Goal: Transaction & Acquisition: Download file/media

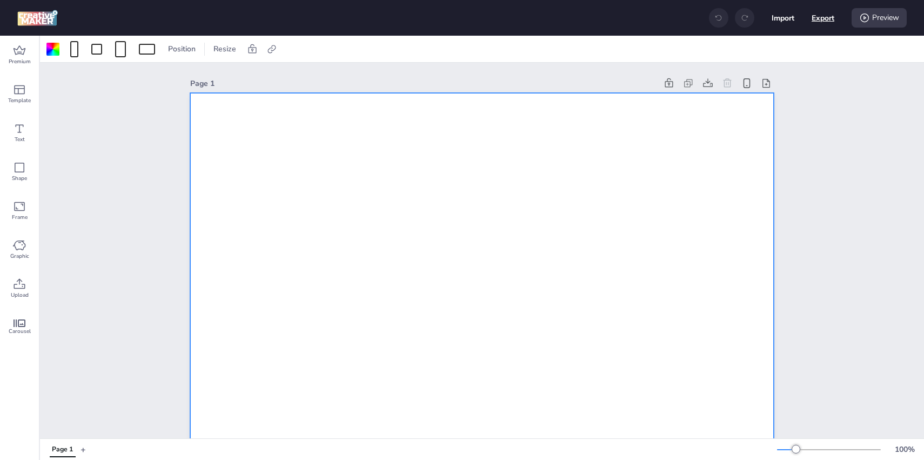
click at [827, 23] on button "Export" at bounding box center [822, 17] width 23 height 23
select select "html"
click at [266, 45] on icon at bounding box center [271, 49] width 11 height 11
click at [218, 75] on span "Activate hyperlink" at bounding box center [201, 76] width 60 height 11
click at [164, 77] on input "Activate hyperlink" at bounding box center [160, 80] width 7 height 7
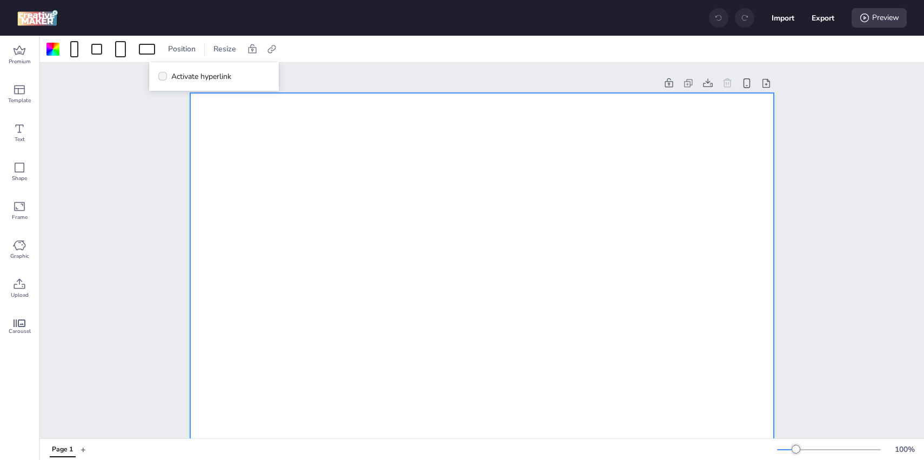
checkbox input "true"
click at [820, 28] on button "Export" at bounding box center [822, 17] width 23 height 23
select select "html"
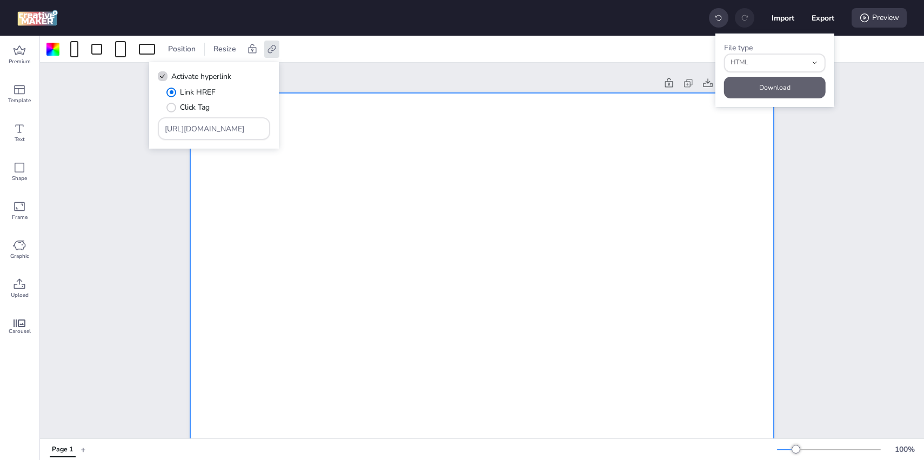
click at [771, 85] on button "Download" at bounding box center [775, 88] width 102 height 22
